Goal: Transaction & Acquisition: Purchase product/service

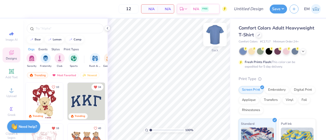
click at [218, 34] on img at bounding box center [215, 34] width 20 height 20
click at [306, 50] on div at bounding box center [303, 51] width 6 height 6
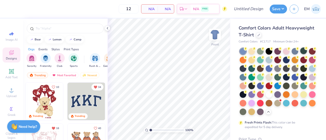
click at [305, 51] on div at bounding box center [303, 51] width 7 height 7
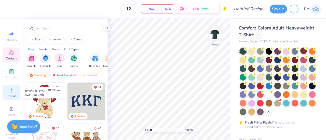
click at [11, 92] on circle at bounding box center [11, 92] width 3 height 3
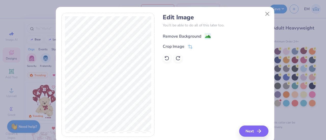
click at [190, 37] on div "Remove Background" at bounding box center [182, 36] width 38 height 6
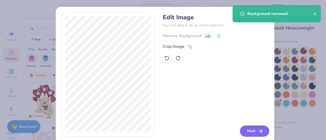
click at [254, 134] on button "Next" at bounding box center [254, 131] width 29 height 11
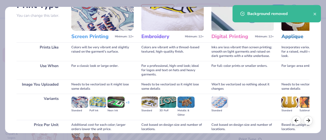
scroll to position [88, 0]
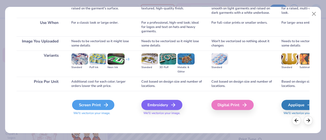
click at [102, 108] on div "Screen Print" at bounding box center [93, 105] width 42 height 10
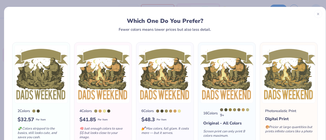
scroll to position [25, 0]
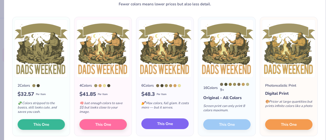
click at [178, 126] on button "This One" at bounding box center [164, 124] width 47 height 11
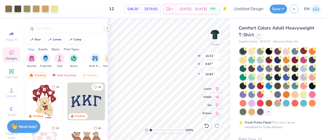
type input "10.31"
type input "9.97"
type input "3.00"
type input "12.66"
type input "12.24"
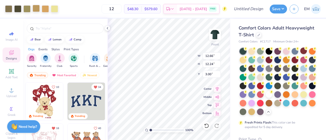
click at [37, 6] on div at bounding box center [36, 8] width 7 height 7
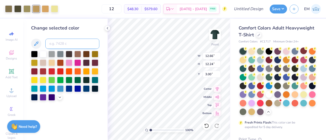
click at [53, 44] on input at bounding box center [72, 44] width 54 height 10
type input "7509"
click at [19, 9] on div at bounding box center [17, 8] width 7 height 7
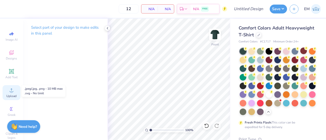
click at [7, 89] on div "Upload" at bounding box center [12, 92] width 18 height 15
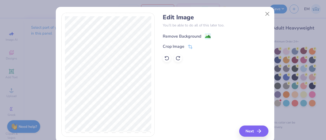
click at [180, 36] on div "Remove Background" at bounding box center [182, 36] width 38 height 6
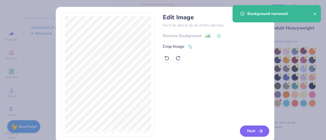
click at [248, 130] on button "Next" at bounding box center [254, 131] width 29 height 11
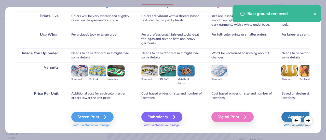
scroll to position [88, 0]
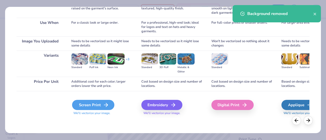
click at [107, 105] on icon at bounding box center [106, 105] width 6 height 6
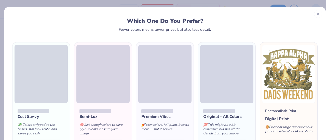
scroll to position [25, 0]
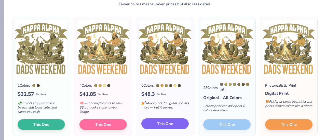
click at [157, 123] on span "This One" at bounding box center [165, 124] width 16 height 6
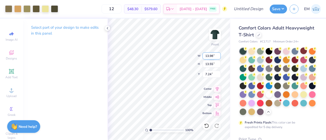
type input "13.98"
type input "13.55"
type input "3.00"
type input "13.31"
type input "12.89"
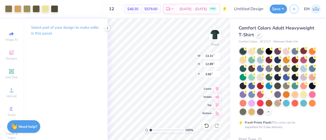
type input "3.00"
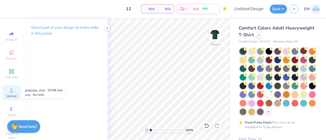
click at [9, 90] on icon at bounding box center [11, 90] width 6 height 6
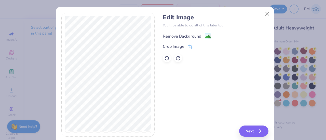
click at [193, 36] on div "Remove Background" at bounding box center [182, 36] width 38 height 6
click at [217, 37] on icon at bounding box center [219, 36] width 4 height 4
click at [189, 46] on icon at bounding box center [190, 47] width 5 height 5
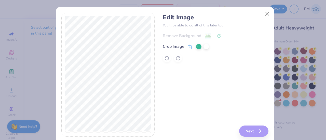
click at [197, 48] on icon at bounding box center [198, 46] width 3 height 3
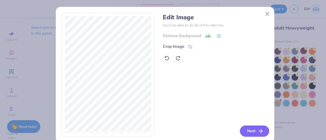
click at [251, 128] on button "Next" at bounding box center [254, 131] width 29 height 11
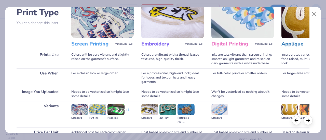
scroll to position [88, 0]
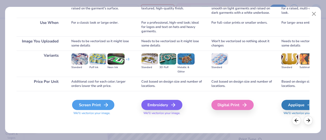
click at [103, 106] on icon at bounding box center [106, 105] width 6 height 6
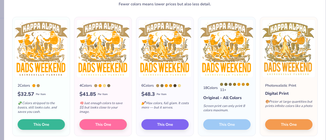
scroll to position [0, 0]
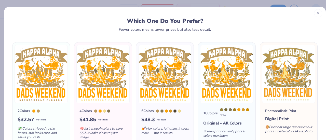
click at [316, 13] on icon at bounding box center [318, 13] width 4 height 4
